Goal: Information Seeking & Learning: Learn about a topic

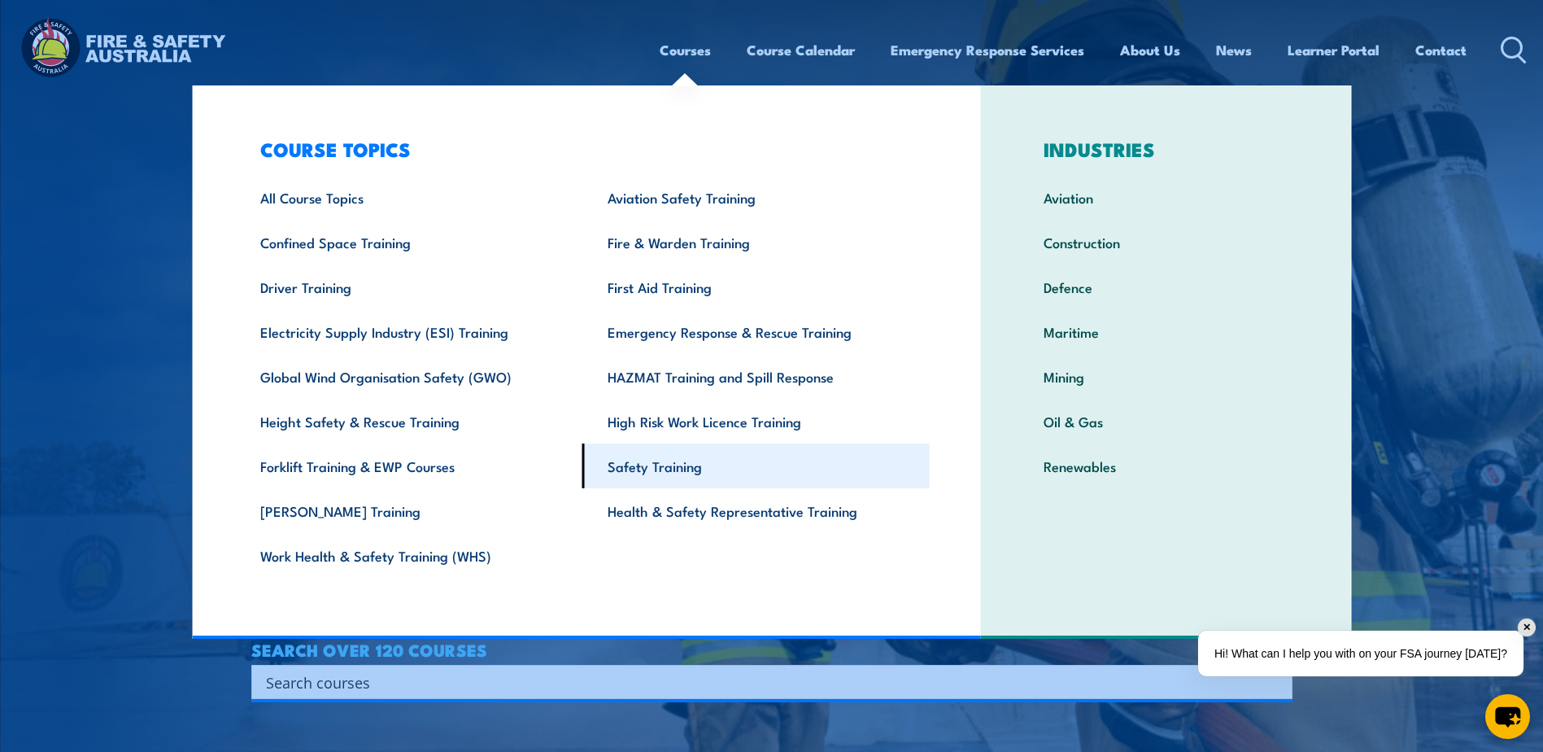
click at [670, 465] on link "Safety Training" at bounding box center [756, 465] width 347 height 45
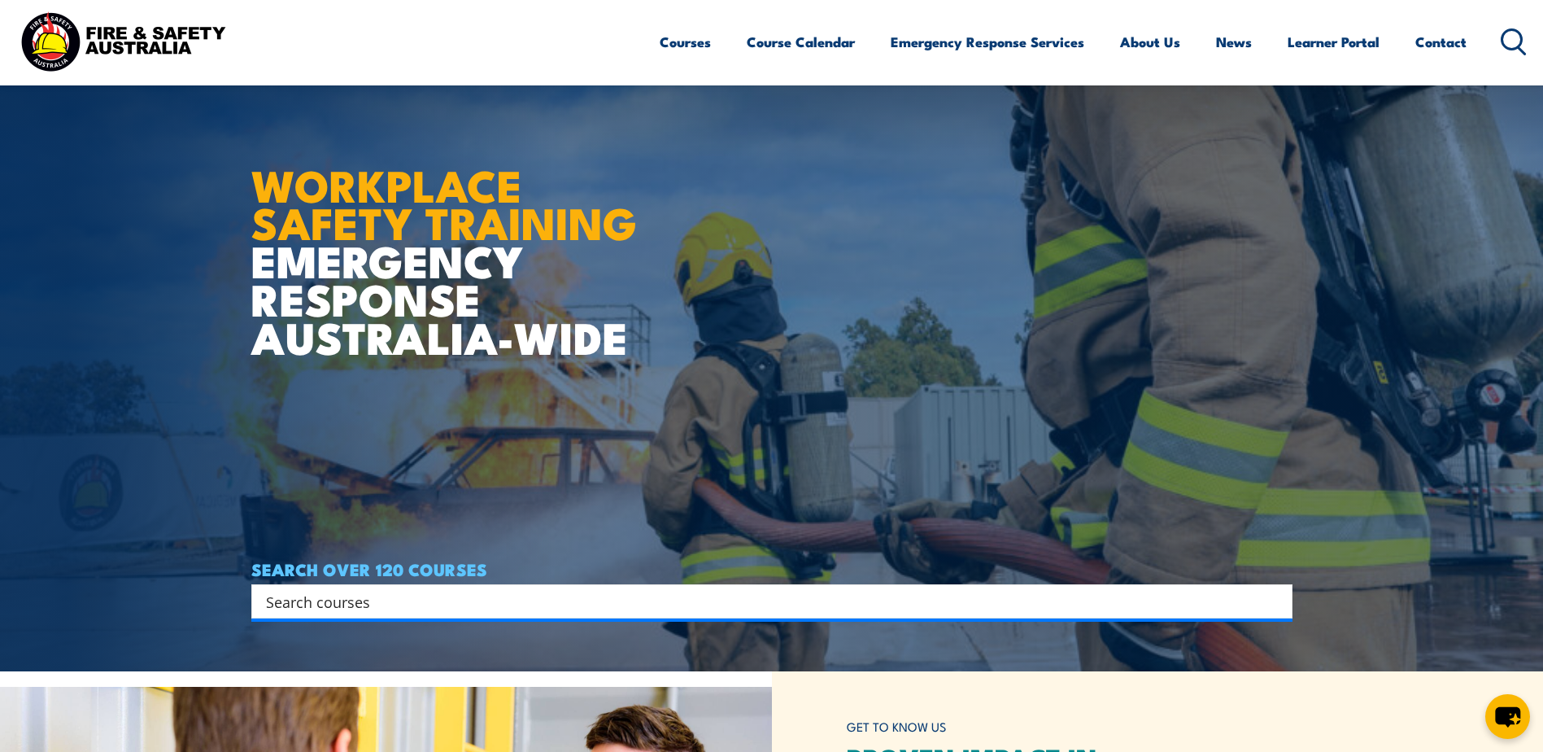
scroll to position [81, 0]
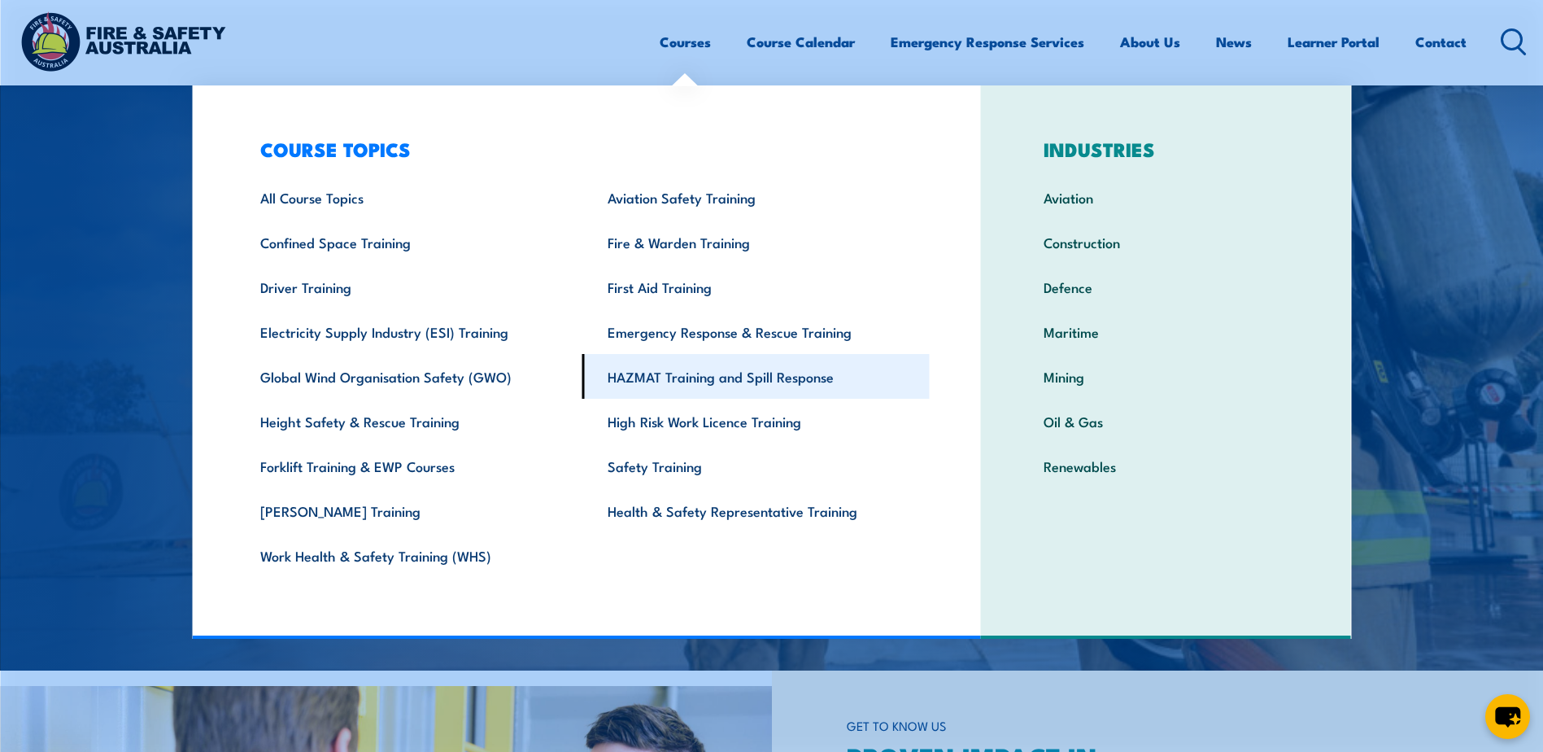
click at [666, 369] on link "HAZMAT Training and Spill Response" at bounding box center [756, 376] width 347 height 45
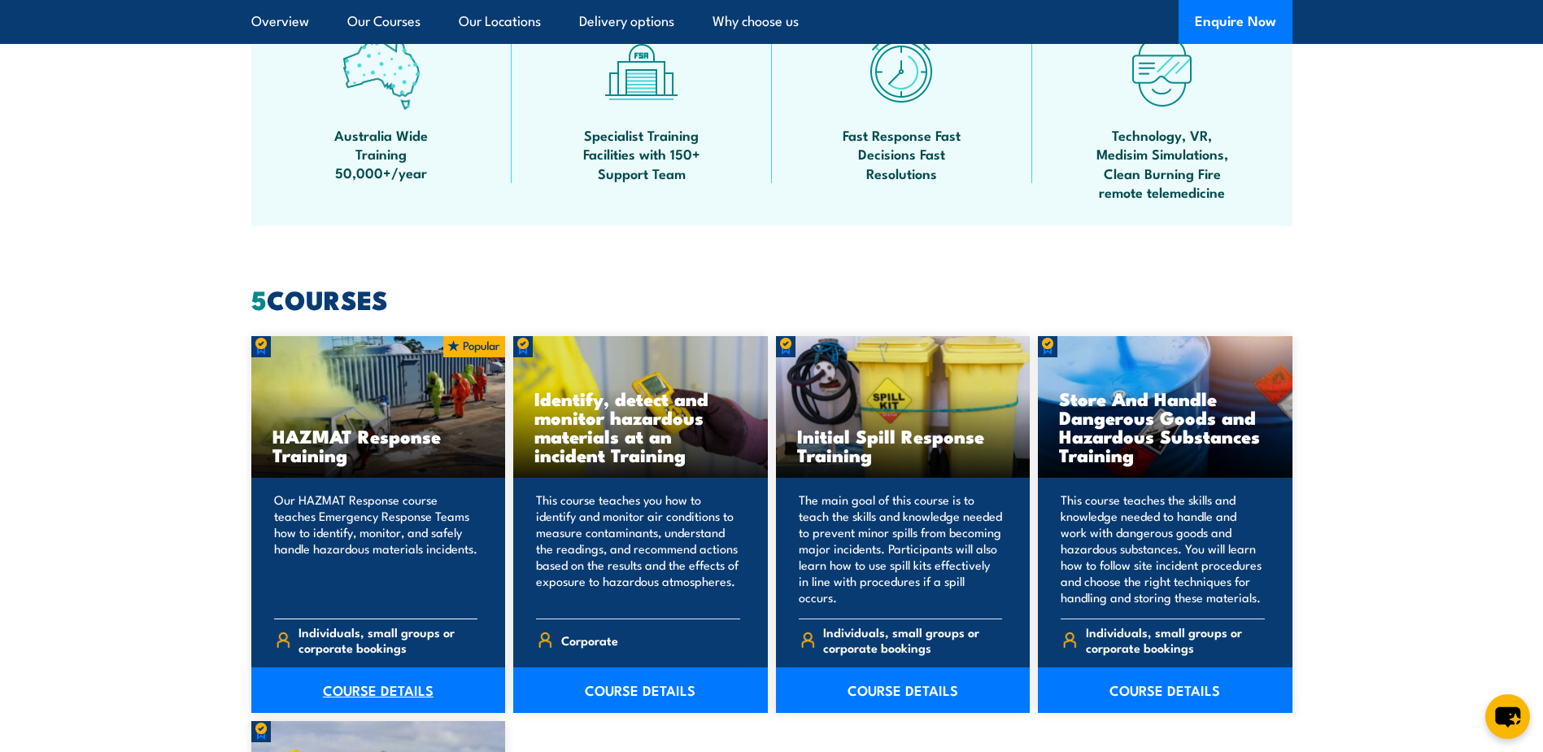
scroll to position [1220, 0]
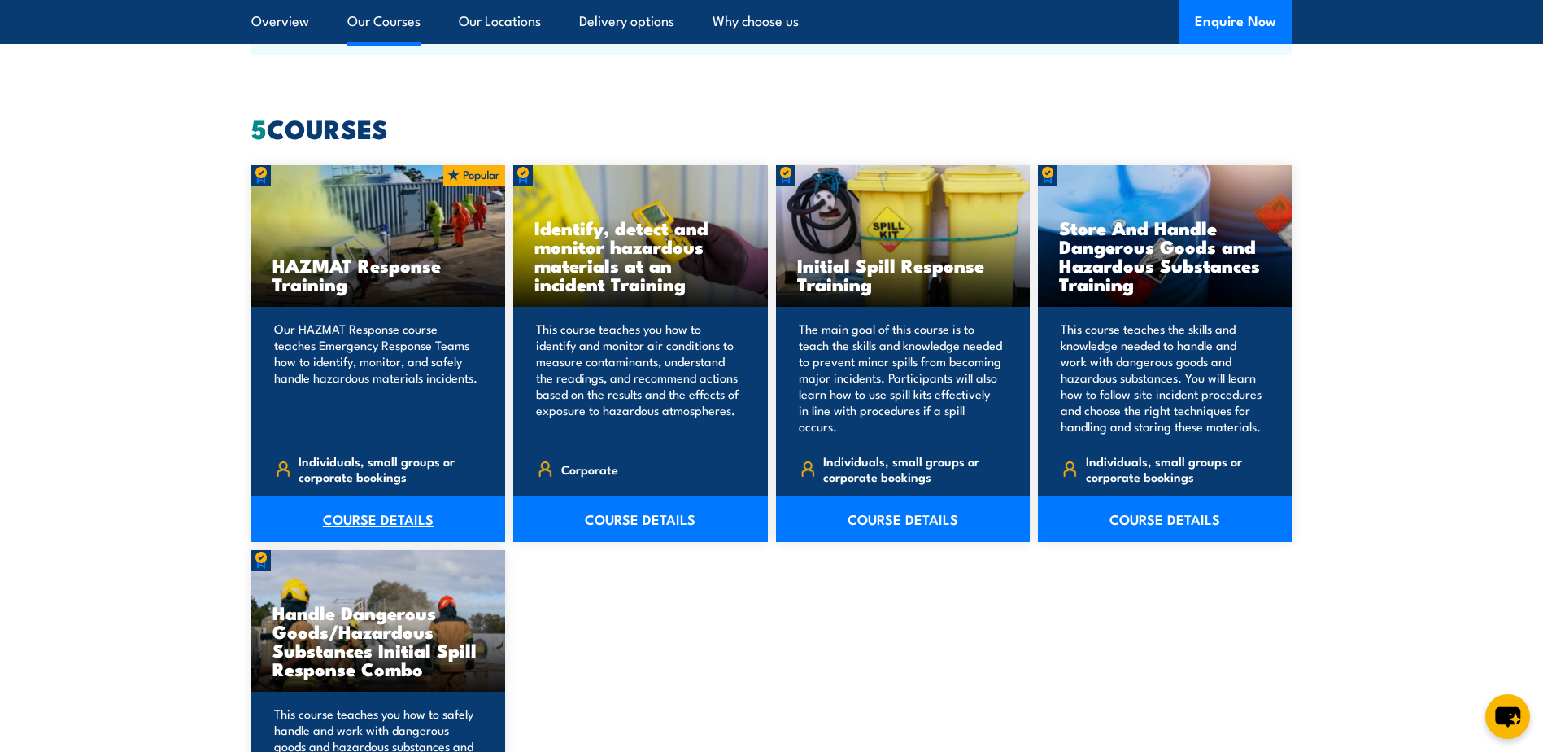
click at [364, 513] on link "COURSE DETAILS" at bounding box center [378, 519] width 255 height 46
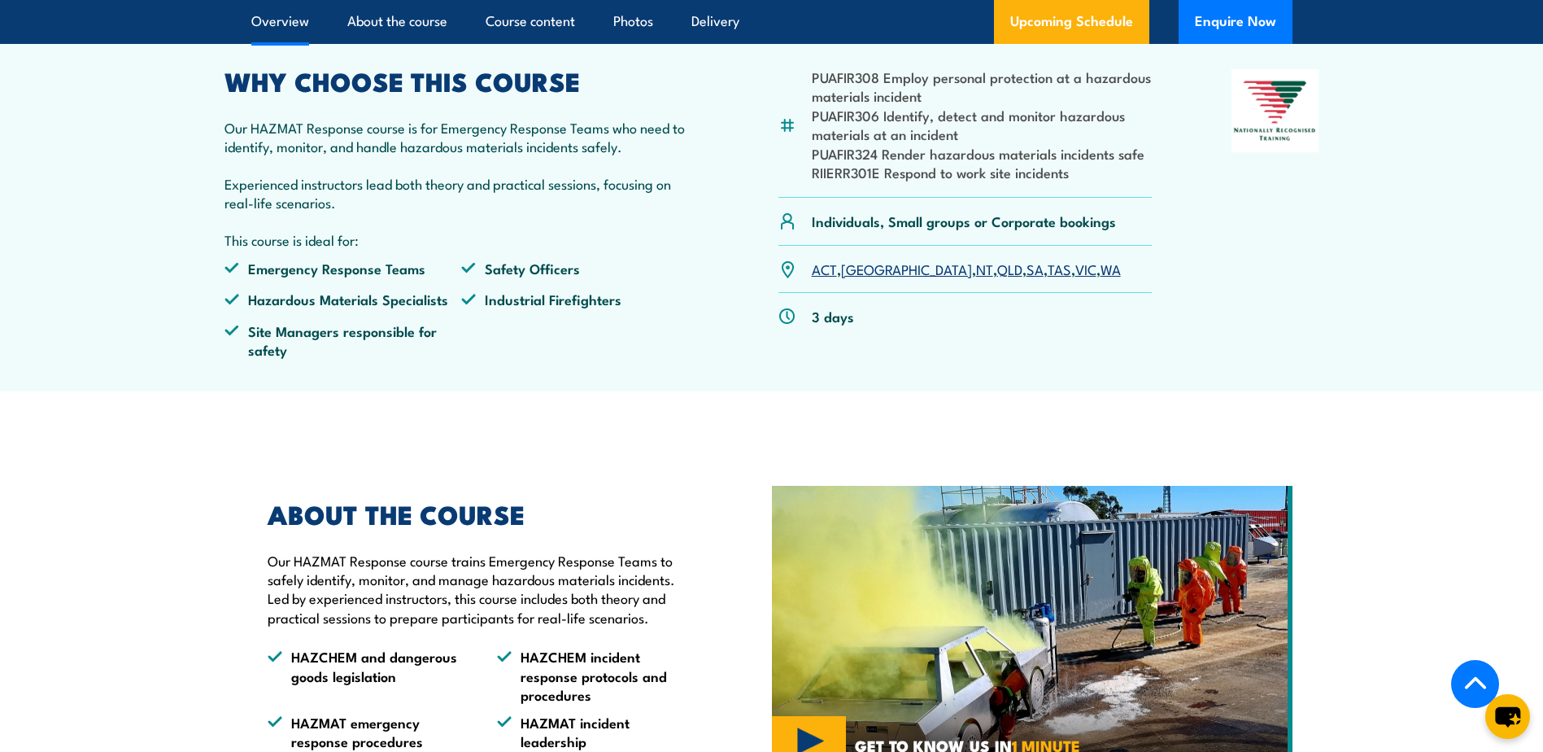
scroll to position [407, 0]
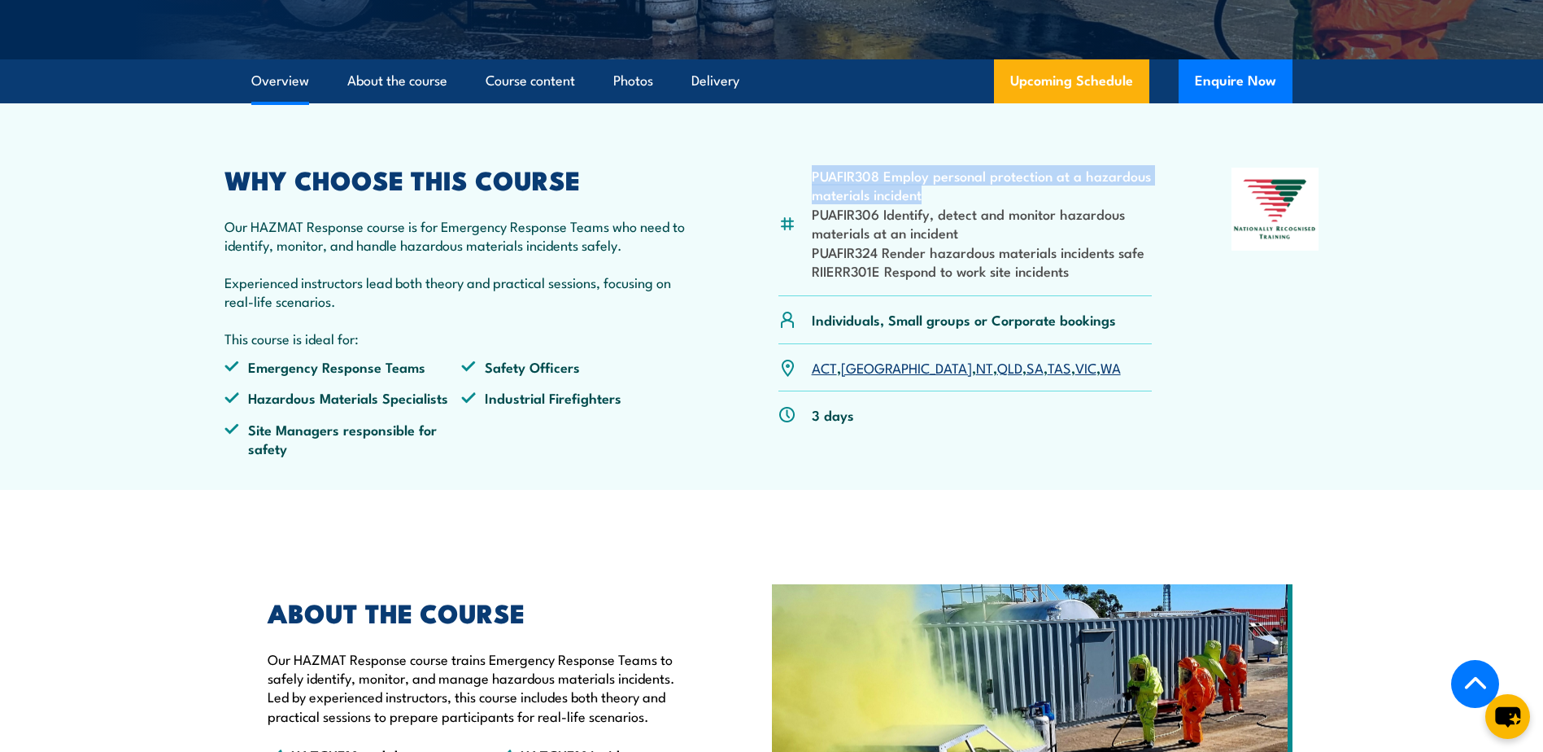
drag, startPoint x: 925, startPoint y: 190, endPoint x: 813, endPoint y: 177, distance: 113.1
click at [813, 177] on li "PUAFIR308 Employ personal protection at a hazardous materials incident" at bounding box center [982, 185] width 341 height 38
copy li "PUAFIR308 Employ personal protection at a hazardous materials incident"
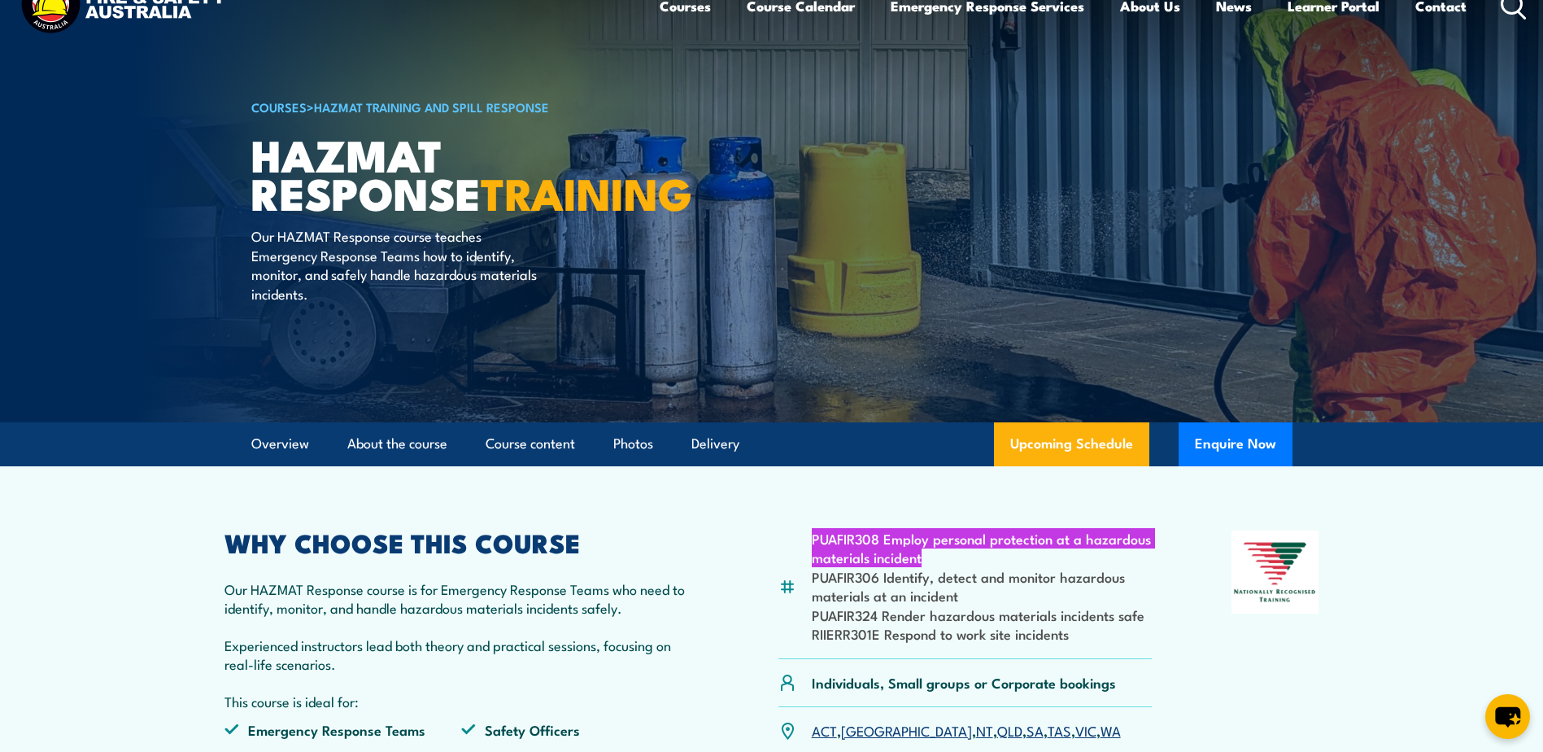
scroll to position [81, 0]
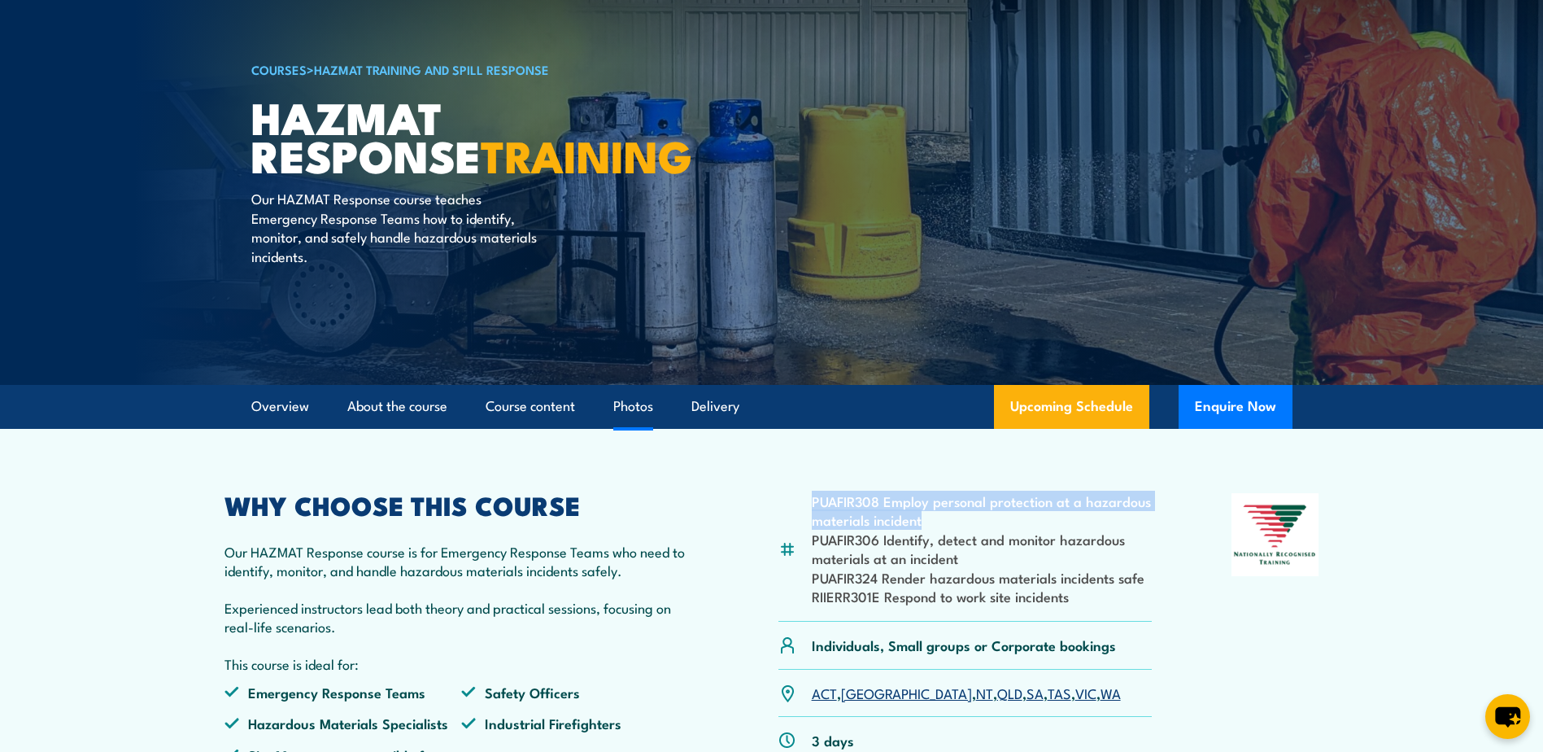
click at [642, 404] on link "Photos" at bounding box center [633, 406] width 40 height 43
